Goal: Navigation & Orientation: Find specific page/section

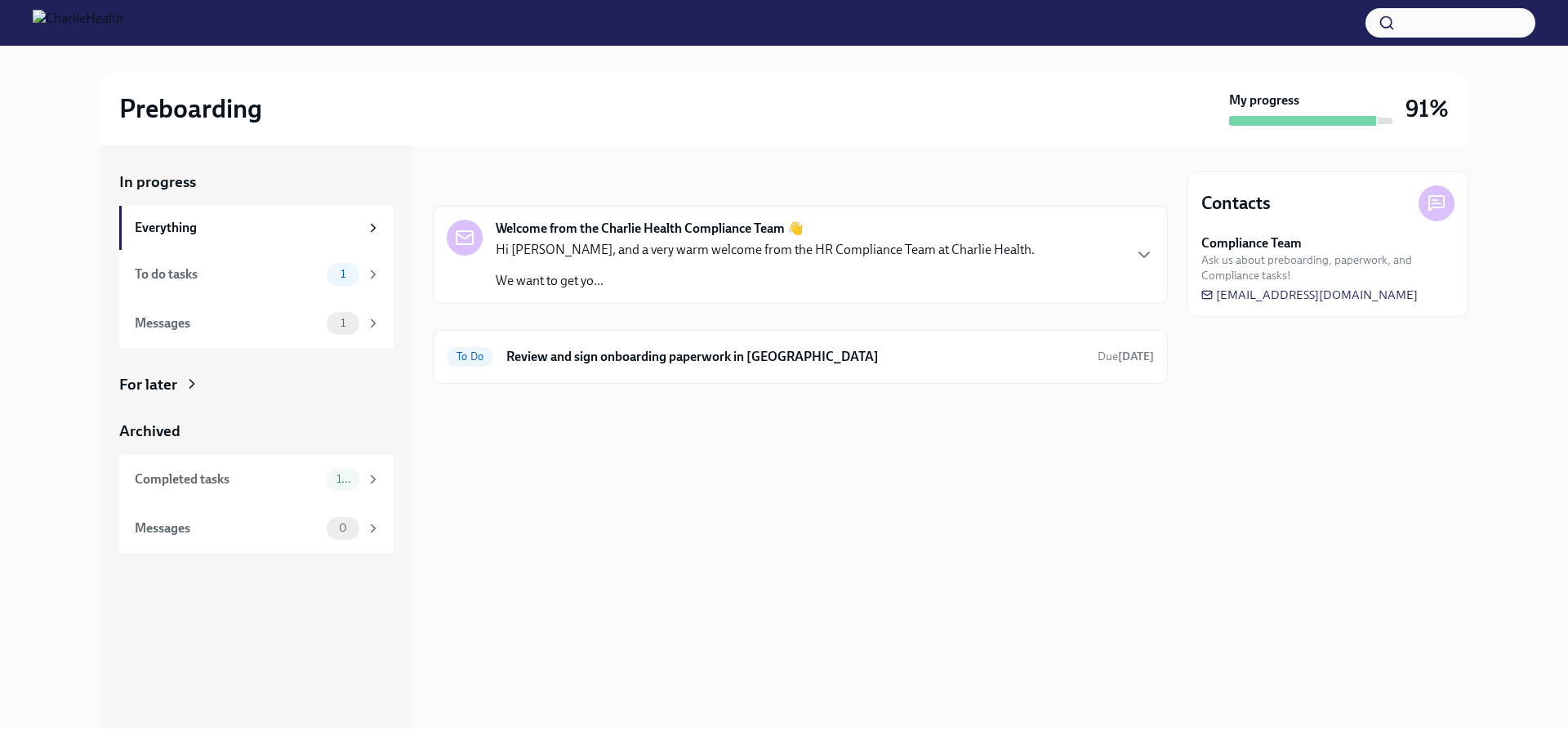
drag, startPoint x: 1436, startPoint y: 299, endPoint x: 1462, endPoint y: 295, distance: 26.3
click at [1467, 295] on div "Contacts Compliance Team Ask us about preboarding, paperwork, and Compliance ta…" at bounding box center [1328, 244] width 281 height 146
drag, startPoint x: 1428, startPoint y: 297, endPoint x: 1209, endPoint y: 298, distance: 219.0
click at [1209, 298] on div "Compliance Team Ask us about preboarding, paperwork, and Compliance tasks! [EMA…" at bounding box center [1328, 269] width 254 height 69
drag, startPoint x: 1309, startPoint y: 276, endPoint x: 1428, endPoint y: 300, distance: 121.4
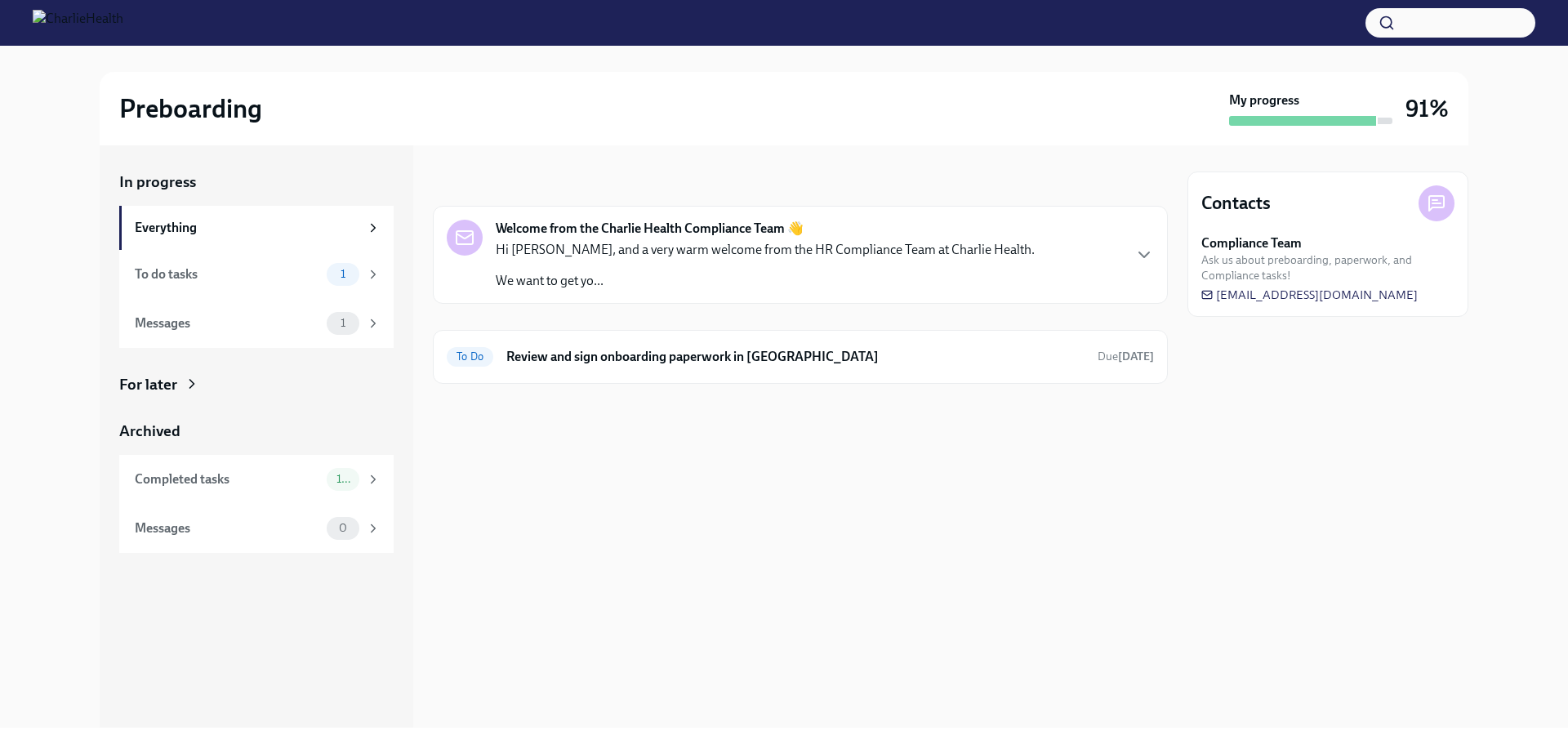
click at [1428, 300] on div "Compliance Team Ask us about preboarding, paperwork, and Compliance tasks! [EMA…" at bounding box center [1328, 269] width 254 height 69
click at [1432, 297] on div "Compliance Team Ask us about preboarding, paperwork, and Compliance tasks! [EMA…" at bounding box center [1328, 269] width 254 height 69
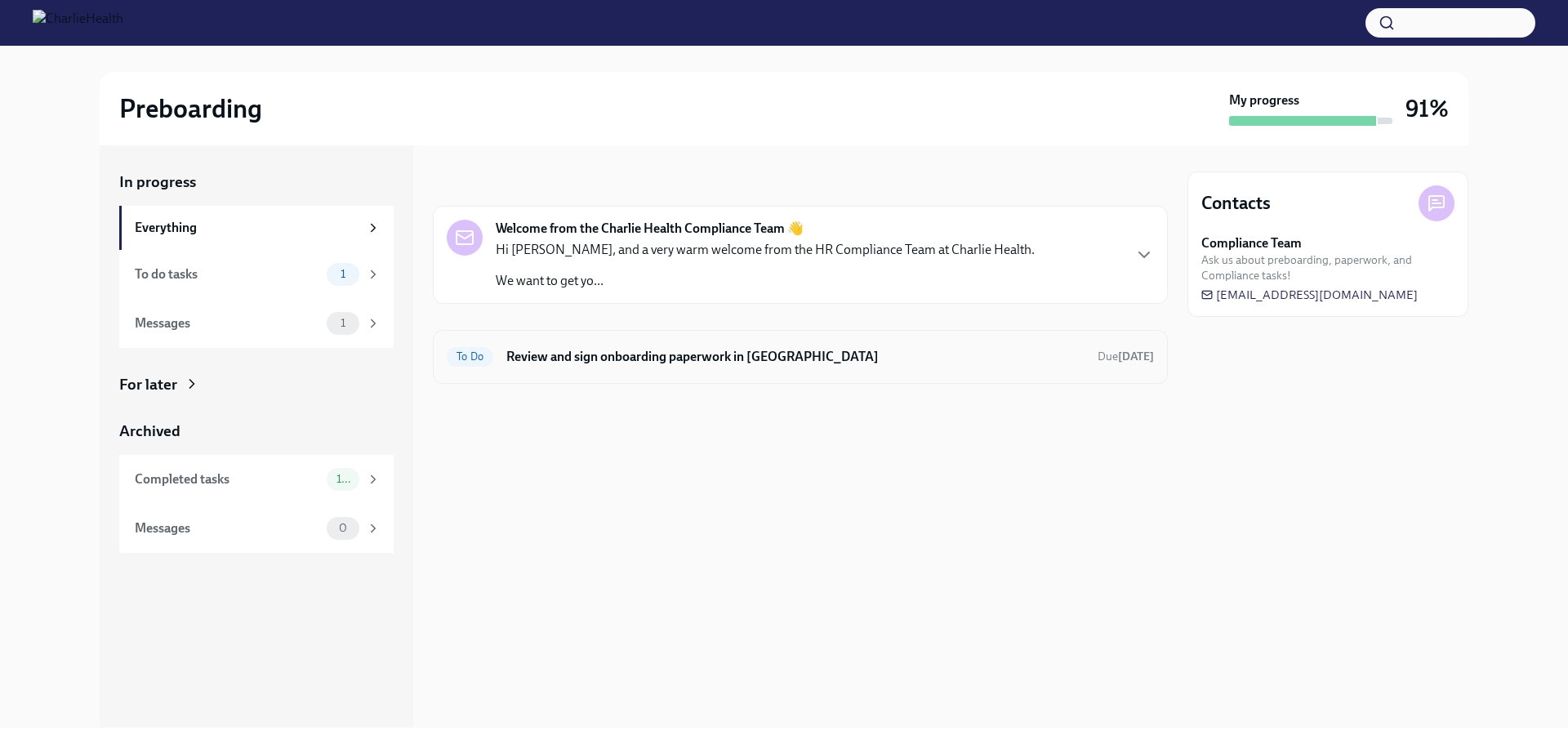
click at [624, 352] on h6 "Review and sign onboarding paperwork in [GEOGRAPHIC_DATA]" at bounding box center [795, 357] width 579 height 18
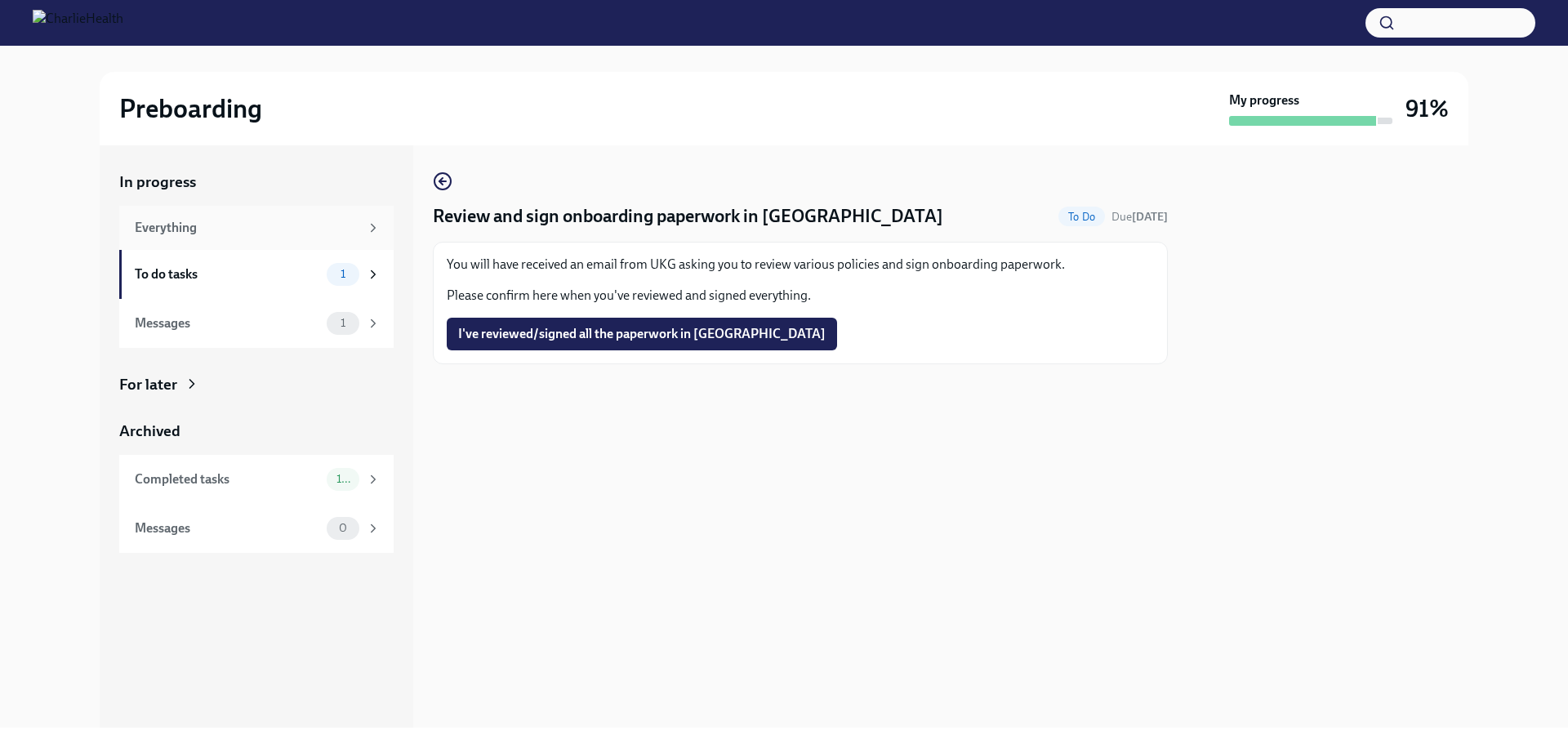
click at [266, 231] on div "Everything" at bounding box center [247, 228] width 224 height 18
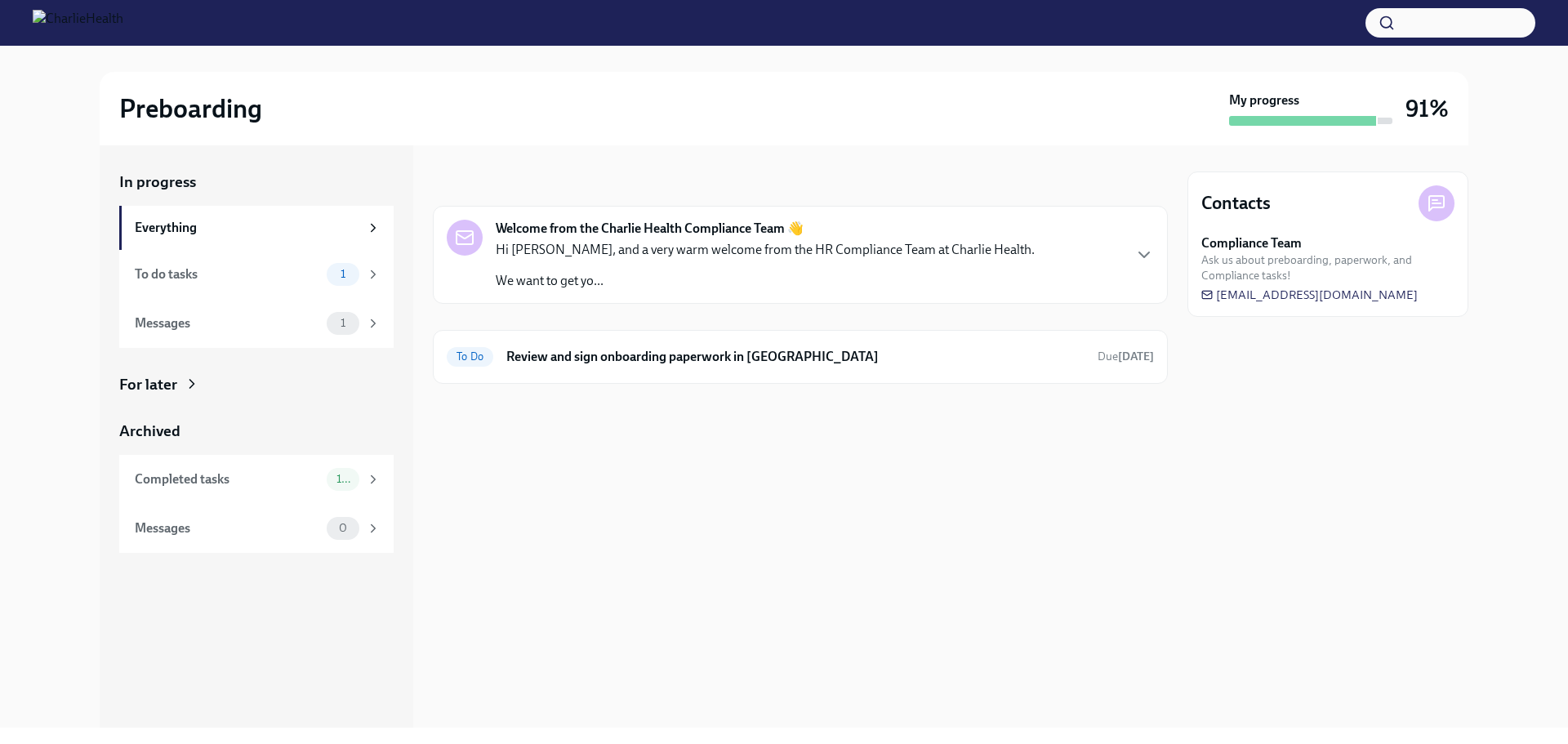
click at [193, 387] on icon at bounding box center [192, 383] width 16 height 16
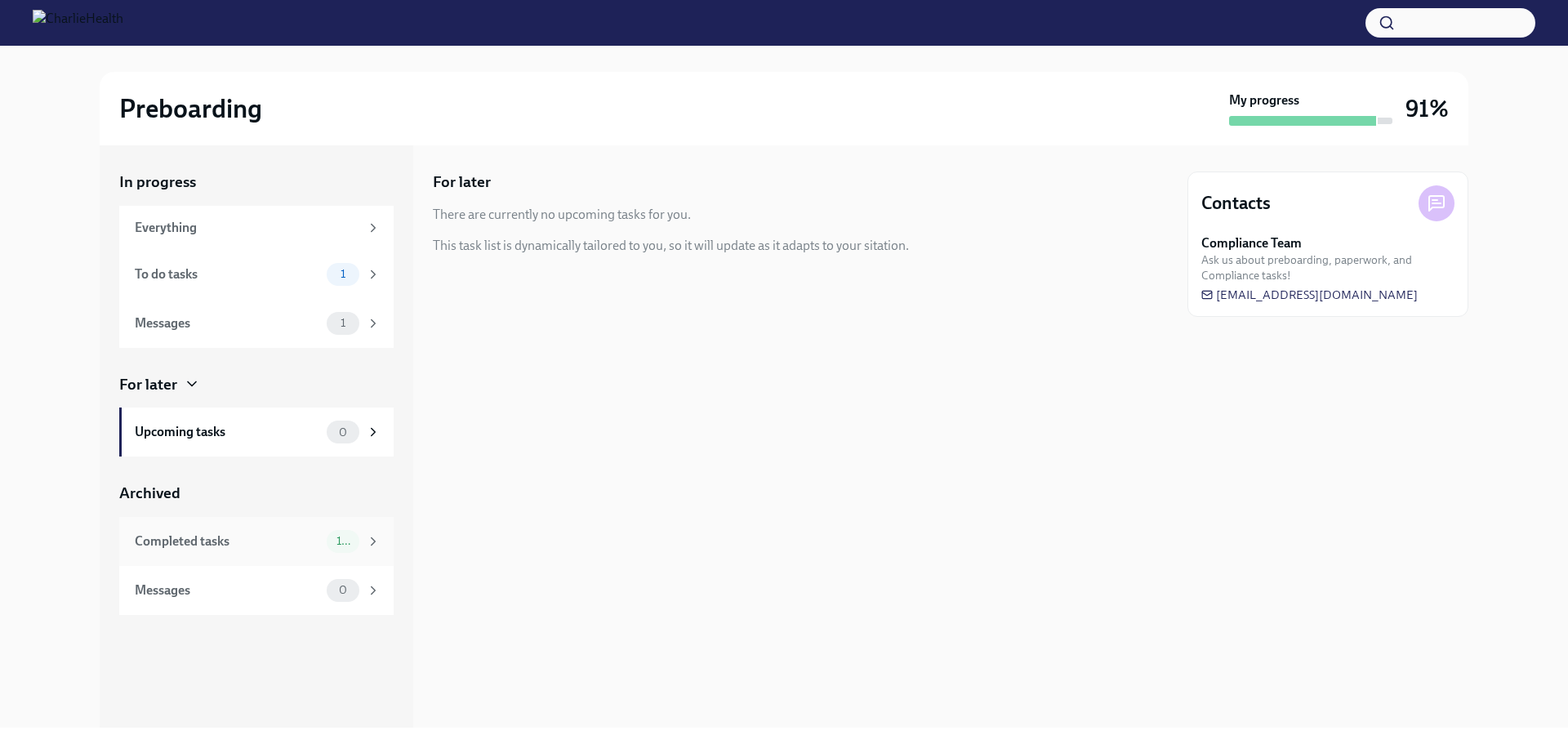
click at [251, 544] on div "Completed tasks" at bounding box center [228, 542] width 186 height 18
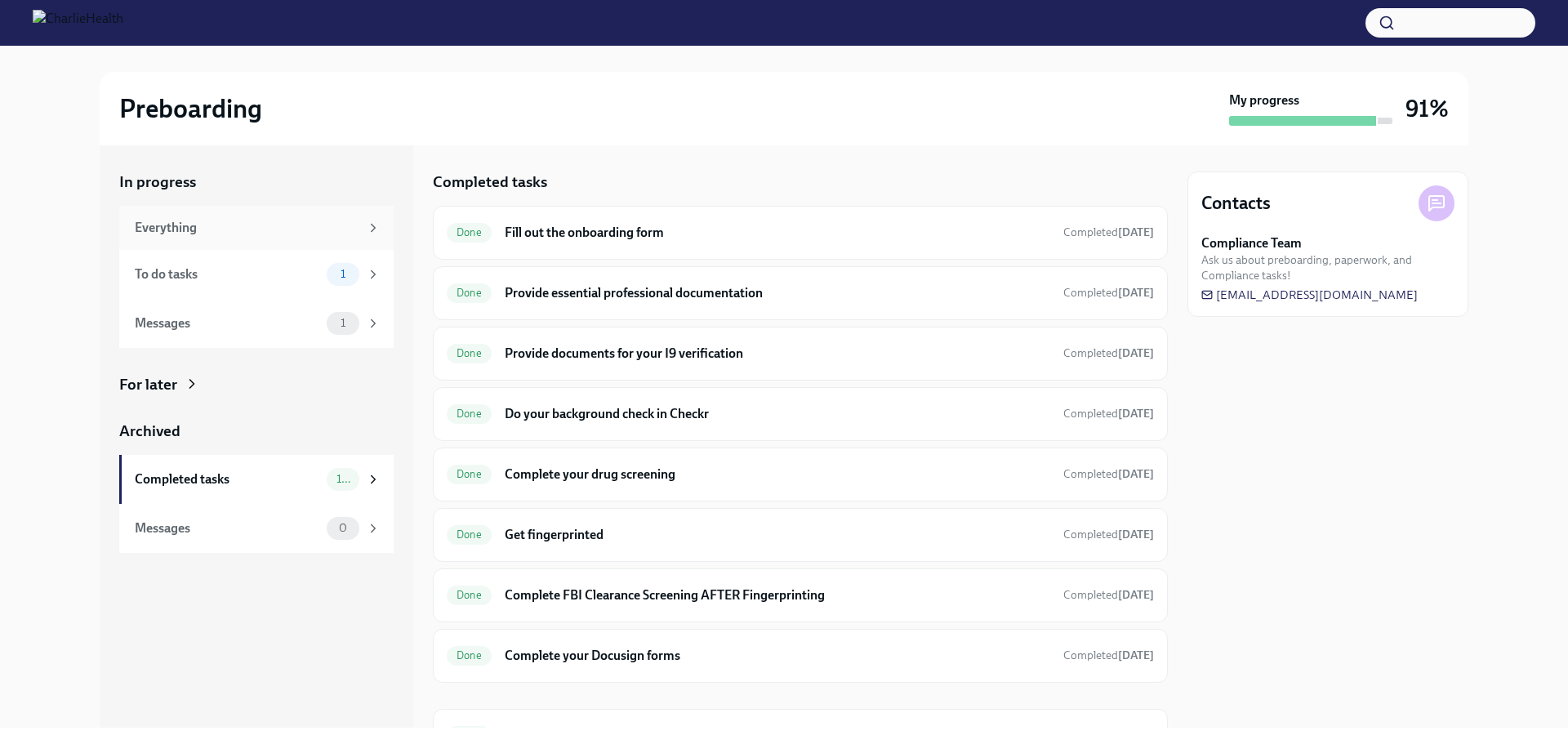
click at [174, 227] on div "Everything" at bounding box center [247, 228] width 224 height 18
